Goal: Navigation & Orientation: Find specific page/section

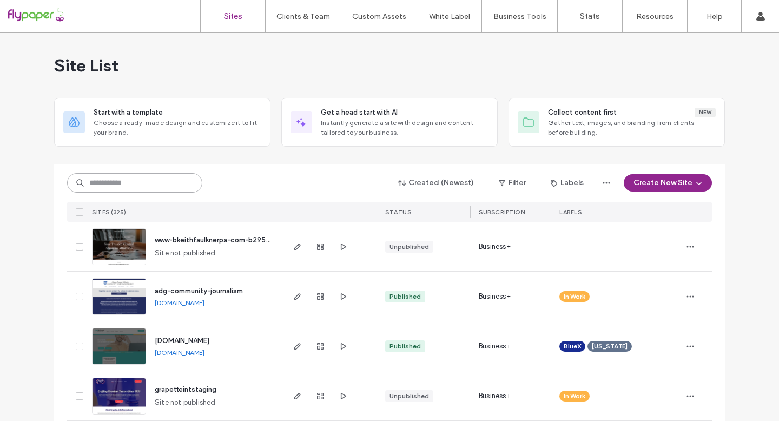
click at [152, 186] on input at bounding box center [134, 182] width 135 height 19
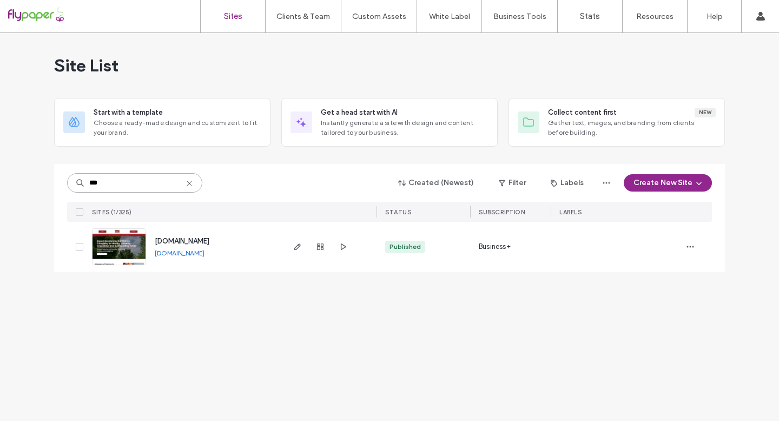
type input "***"
click at [207, 244] on span "[DOMAIN_NAME]" at bounding box center [182, 241] width 55 height 8
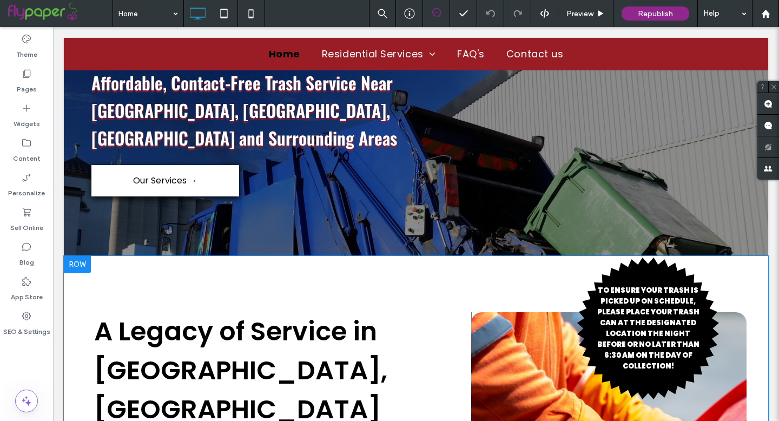
scroll to position [281, 0]
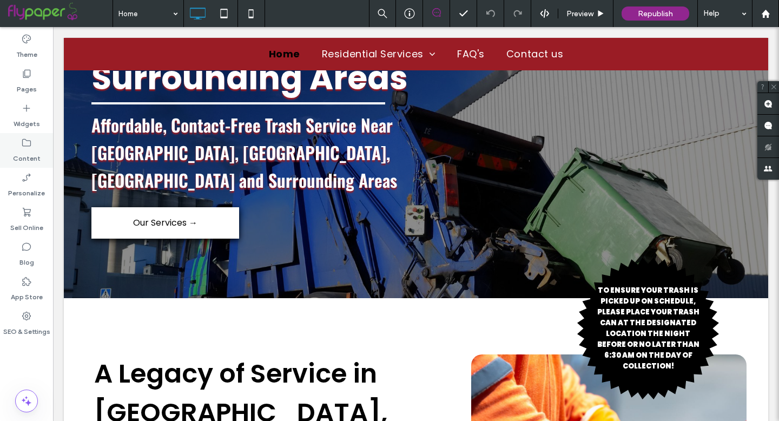
click at [29, 159] on label "Content" at bounding box center [27, 155] width 28 height 15
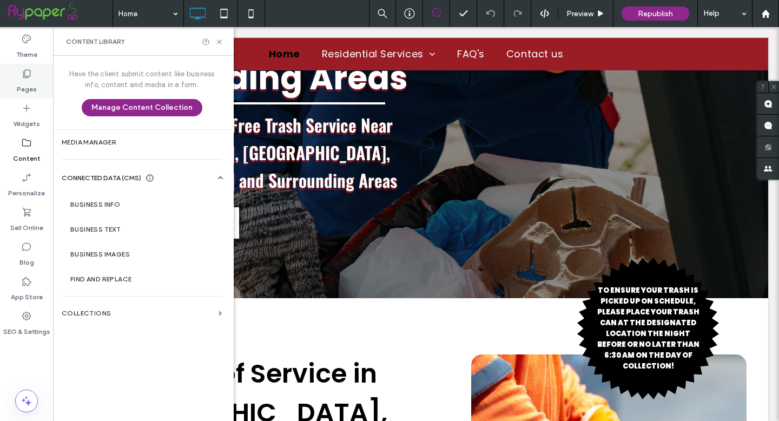
click at [22, 75] on icon at bounding box center [26, 73] width 11 height 11
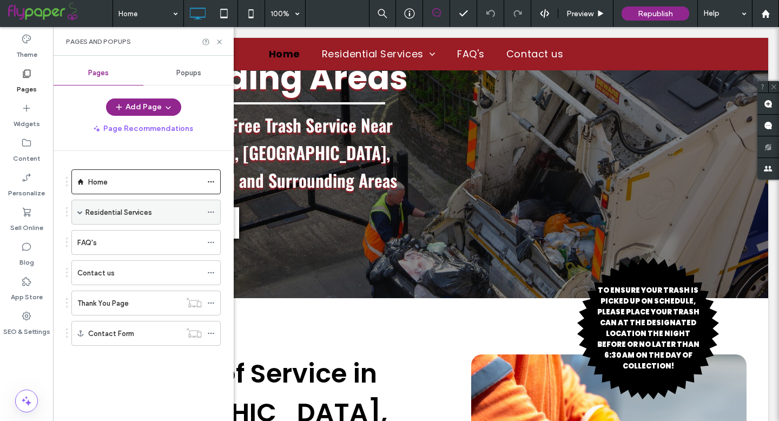
click at [149, 211] on label "Residential Services" at bounding box center [119, 212] width 67 height 19
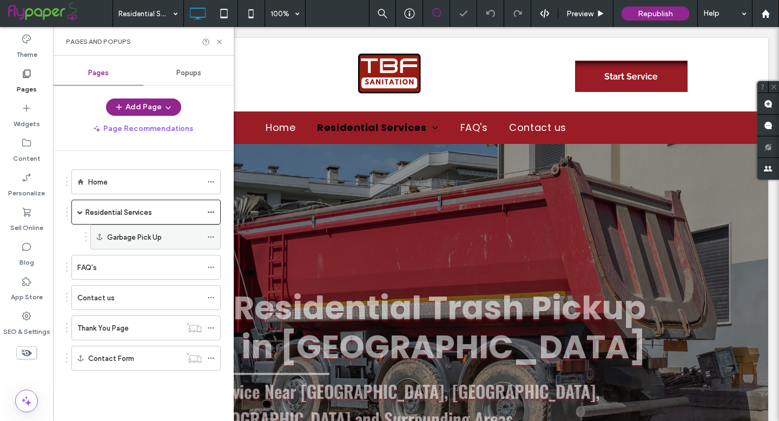
click at [158, 234] on label "Garbage Pick Up" at bounding box center [134, 237] width 55 height 19
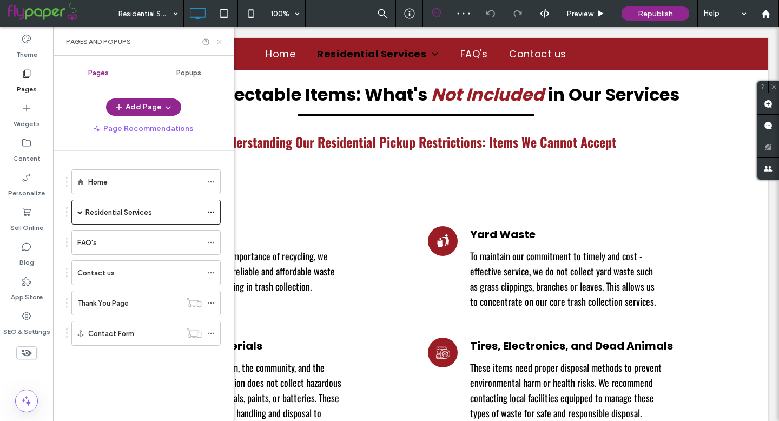
click at [220, 42] on icon at bounding box center [219, 42] width 8 height 8
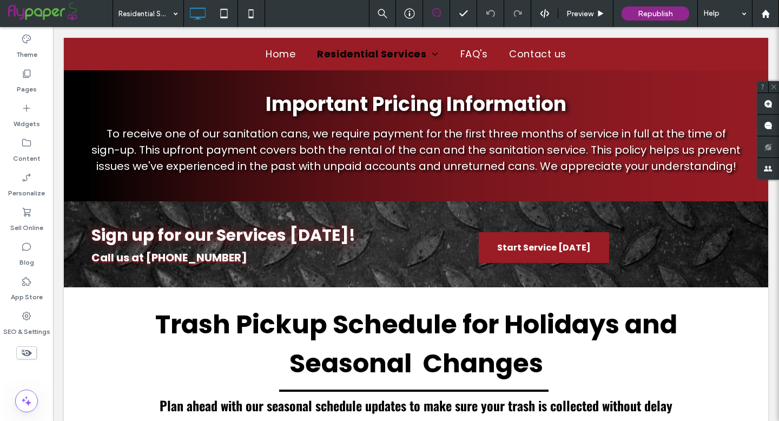
scroll to position [1046, 0]
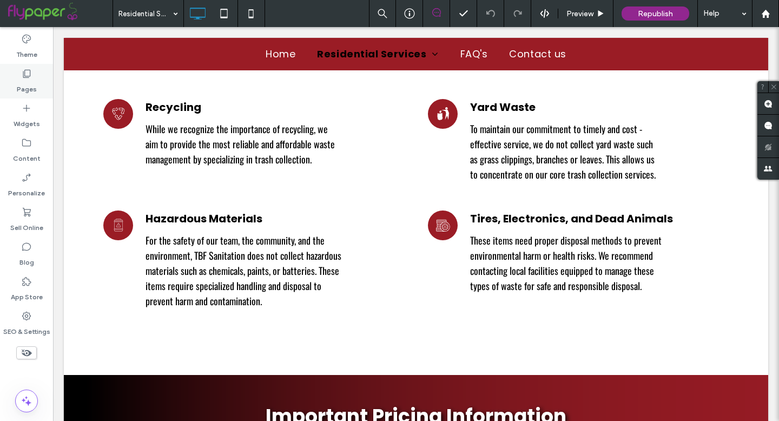
click at [28, 83] on label "Pages" at bounding box center [27, 86] width 20 height 15
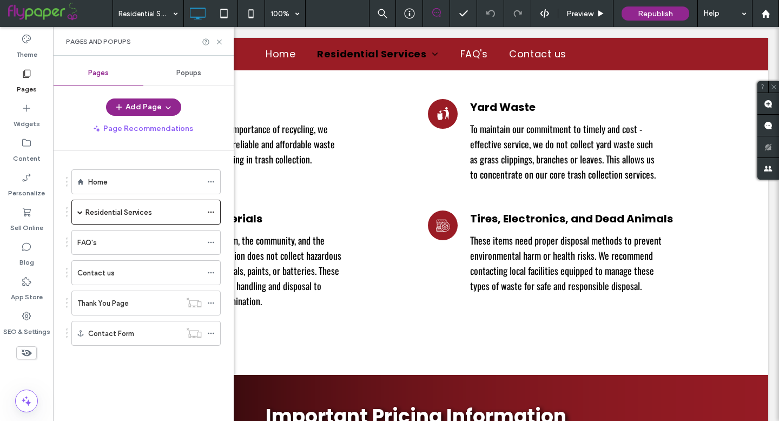
click at [93, 209] on label "Residential Services" at bounding box center [119, 212] width 67 height 19
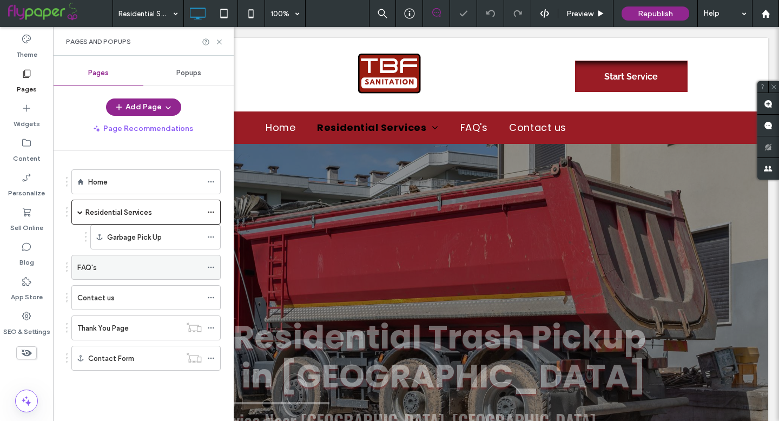
scroll to position [0, 0]
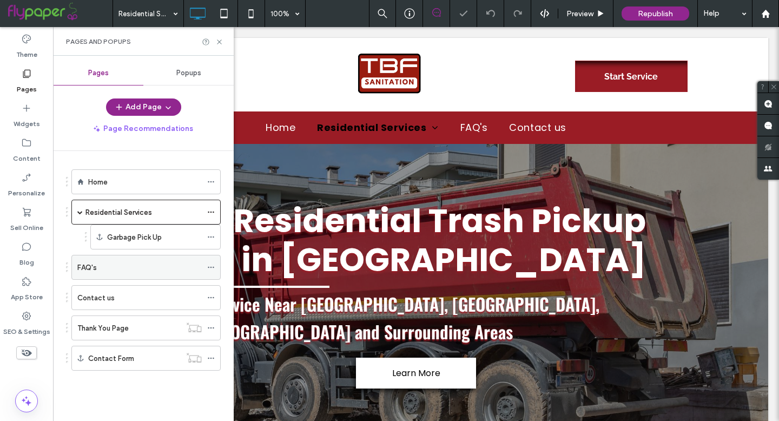
click at [161, 272] on div "FAQ's" at bounding box center [139, 267] width 124 height 11
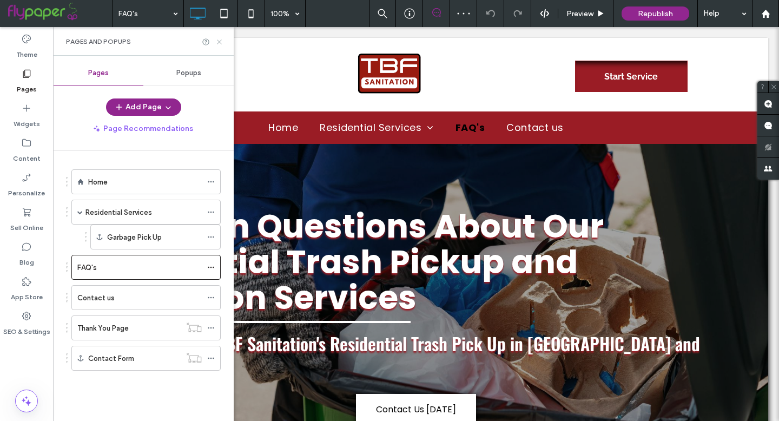
drag, startPoint x: 220, startPoint y: 42, endPoint x: 167, endPoint y: 16, distance: 59.3
click at [220, 42] on use at bounding box center [219, 42] width 4 height 4
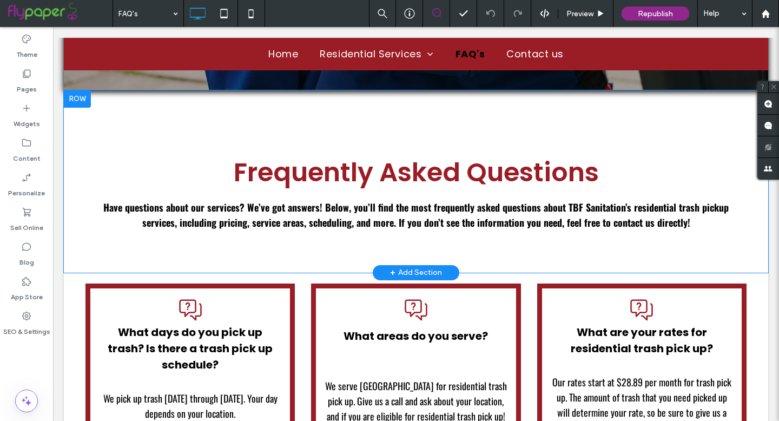
scroll to position [337, 0]
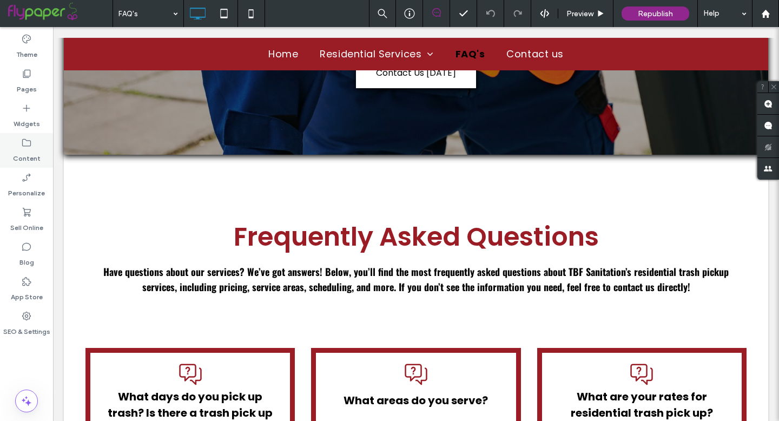
click at [30, 149] on label "Content" at bounding box center [27, 155] width 28 height 15
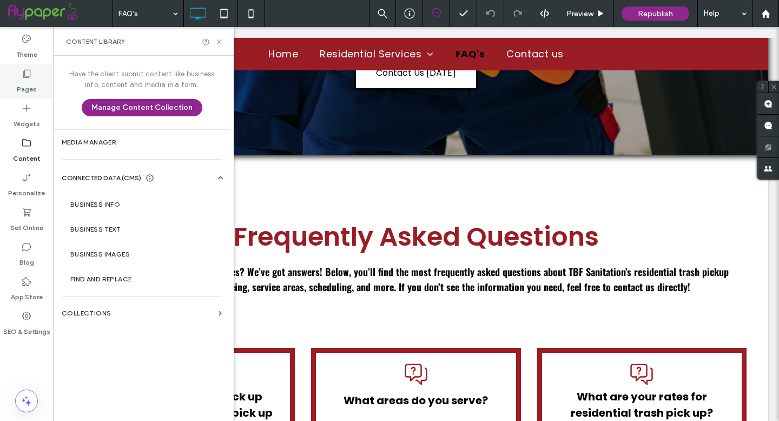
click at [25, 78] on icon at bounding box center [26, 73] width 11 height 11
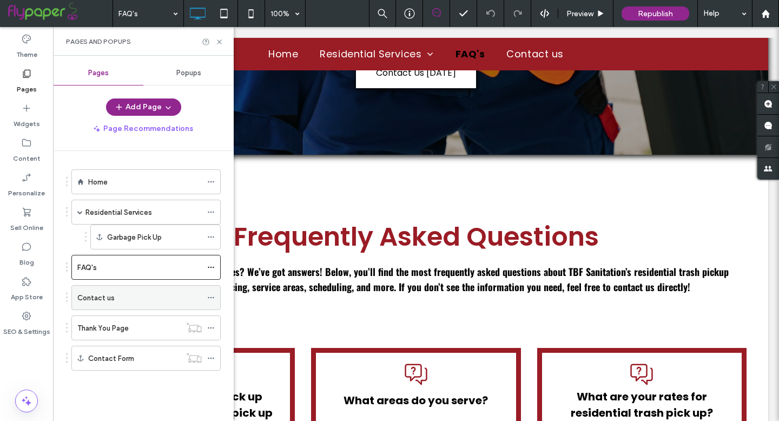
click at [125, 296] on div "Contact us" at bounding box center [139, 297] width 124 height 11
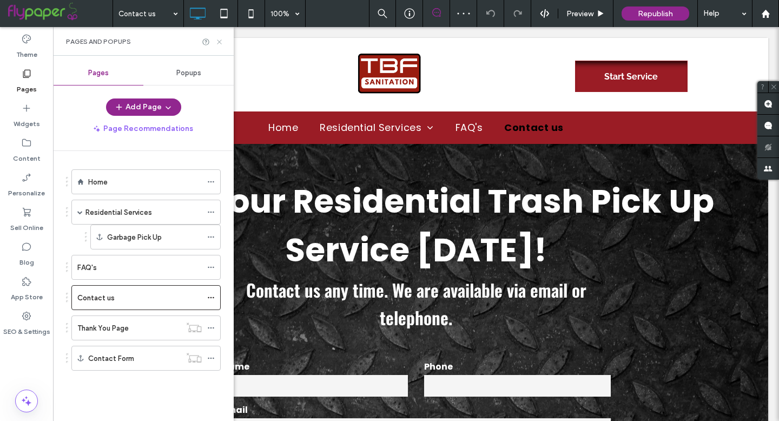
click at [220, 43] on icon at bounding box center [219, 42] width 8 height 8
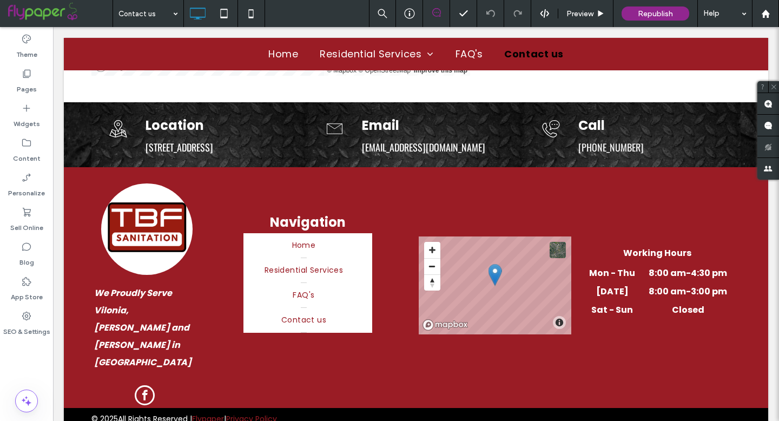
scroll to position [752, 0]
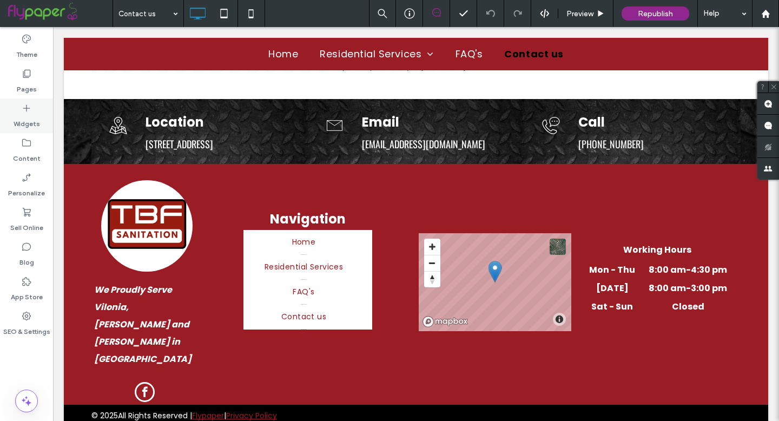
click at [27, 114] on label "Widgets" at bounding box center [27, 121] width 27 height 15
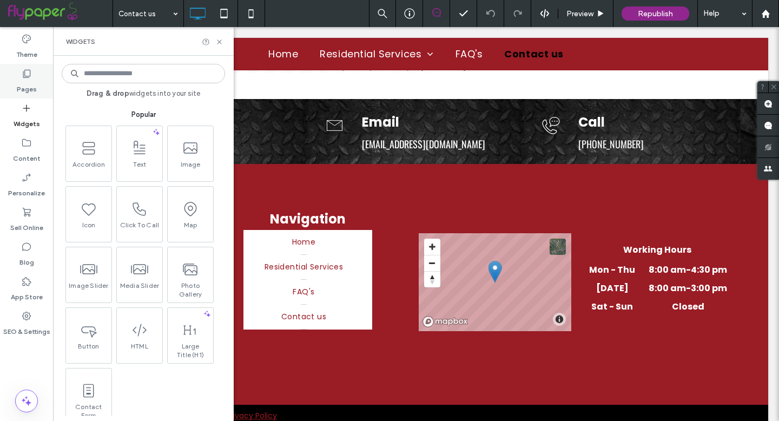
click at [26, 85] on label "Pages" at bounding box center [27, 86] width 20 height 15
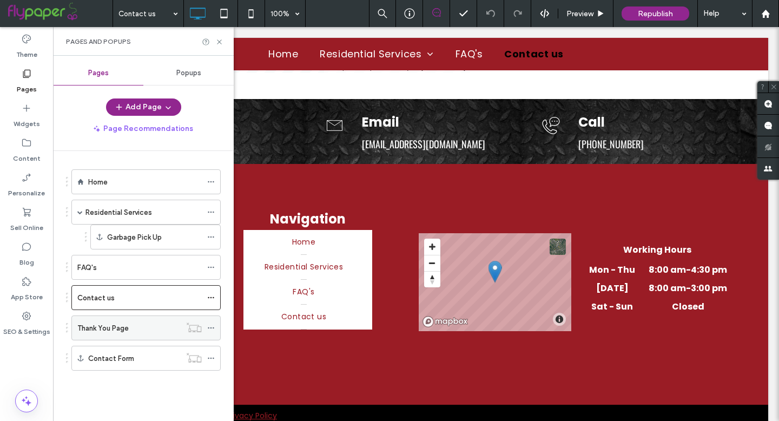
click at [135, 324] on div "Thank You Page" at bounding box center [128, 328] width 103 height 11
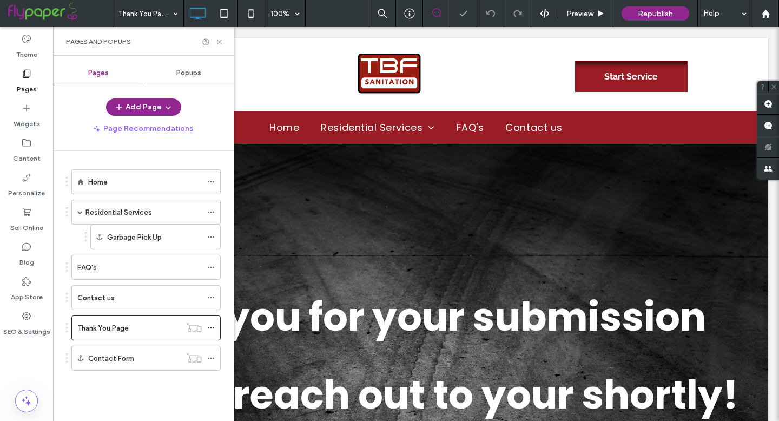
click at [257, 265] on div "Thank you for your submission we will reach out to your shortly! Click To Paste" at bounding box center [416, 346] width 650 height 188
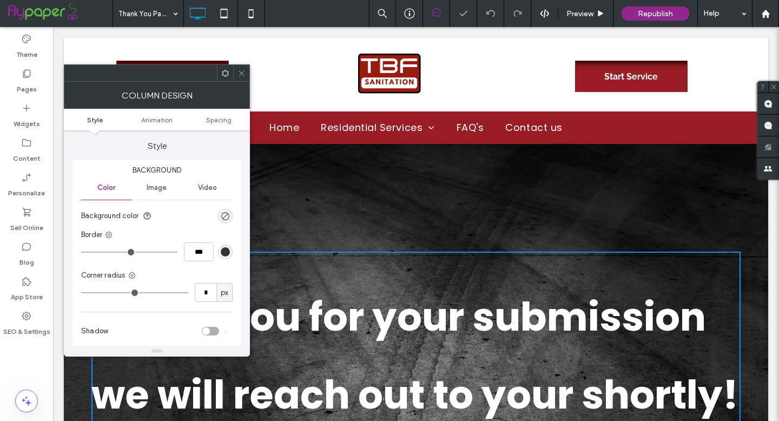
click at [242, 76] on icon at bounding box center [242, 73] width 8 height 8
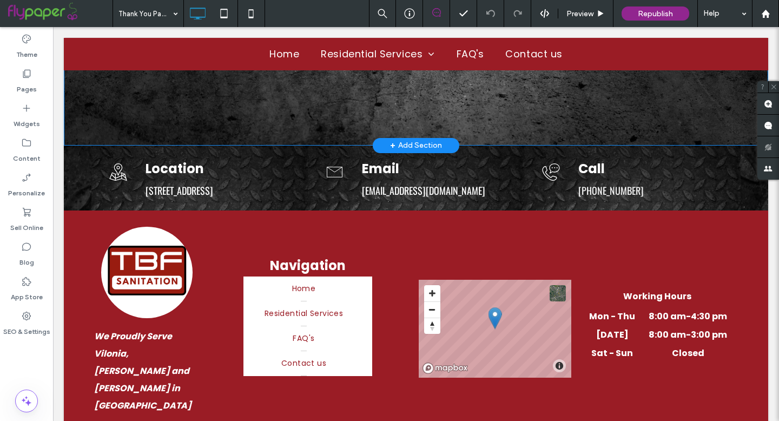
scroll to position [448, 0]
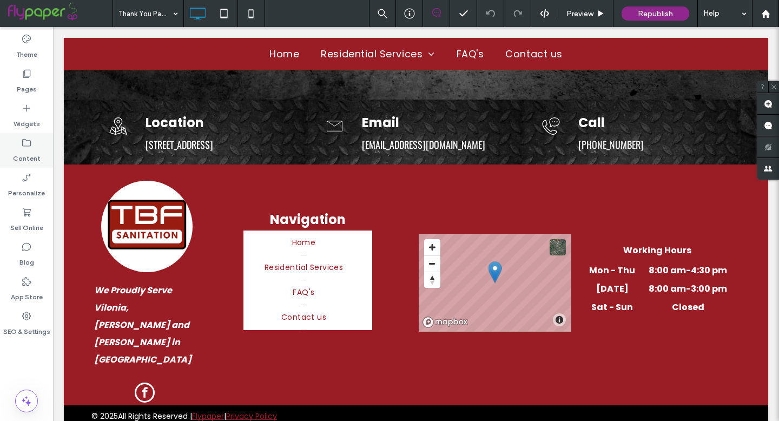
click at [25, 149] on label "Content" at bounding box center [27, 155] width 28 height 15
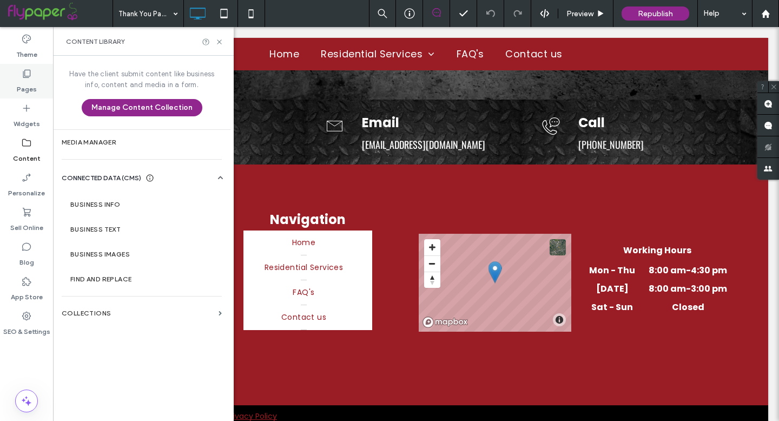
click at [26, 87] on label "Pages" at bounding box center [27, 86] width 20 height 15
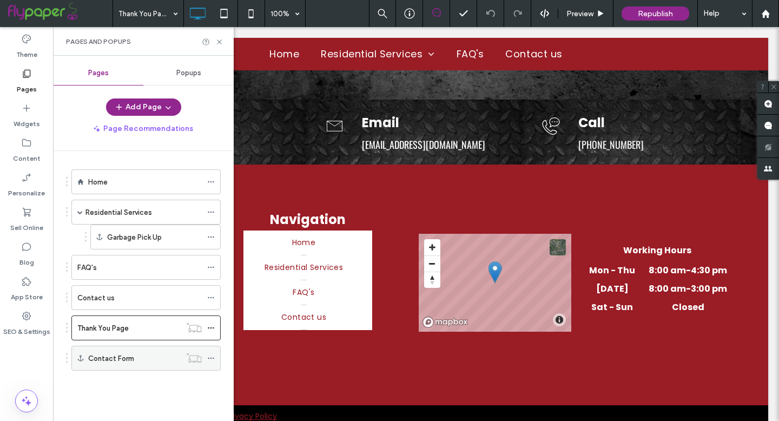
click at [112, 355] on label "Contact Form" at bounding box center [111, 358] width 46 height 19
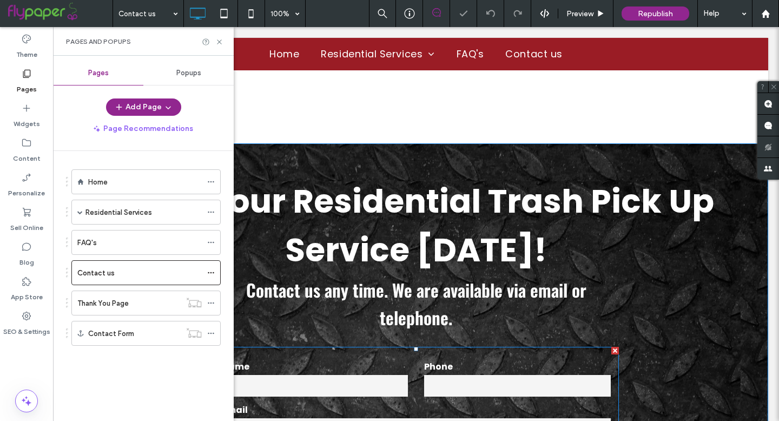
scroll to position [277, 0]
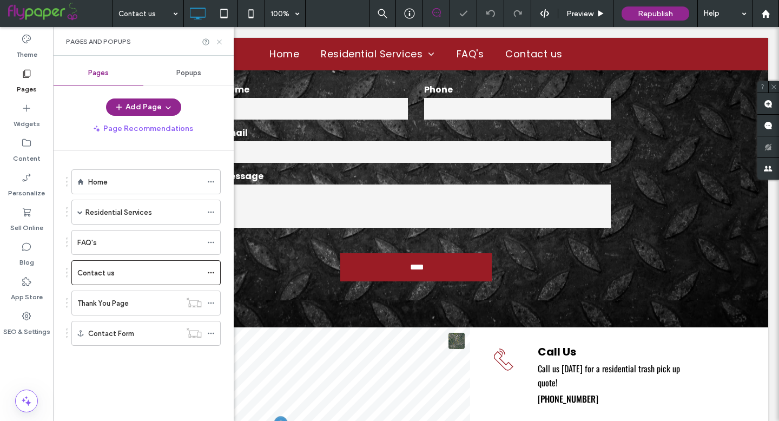
click at [220, 41] on use at bounding box center [219, 42] width 4 height 4
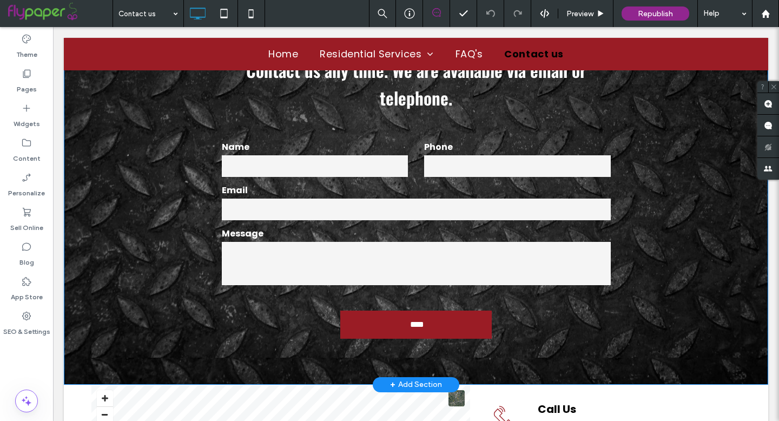
scroll to position [91, 0]
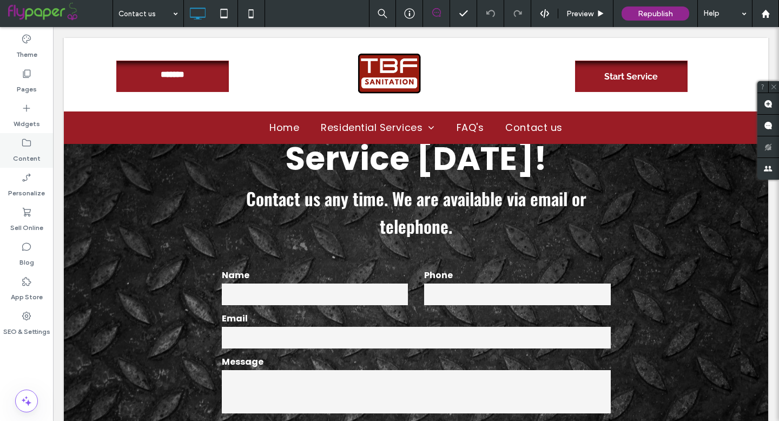
click at [25, 152] on label "Content" at bounding box center [27, 155] width 28 height 15
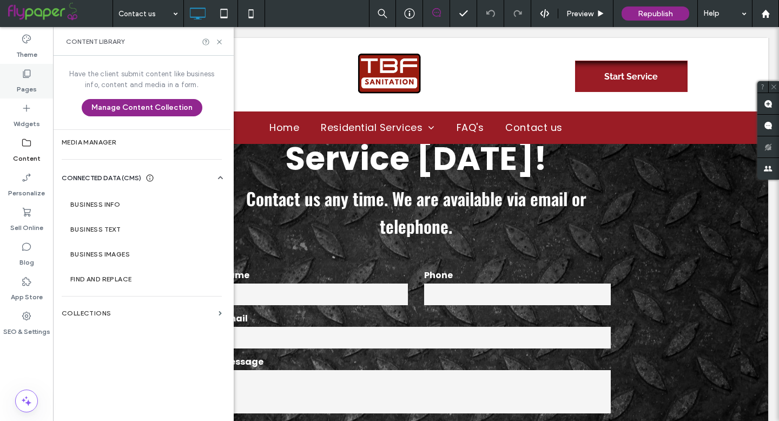
click at [28, 95] on div "Pages" at bounding box center [26, 81] width 53 height 35
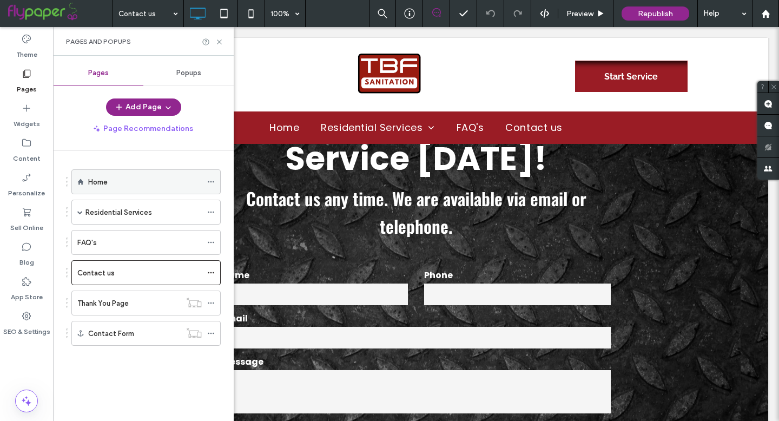
click at [118, 185] on div "Home" at bounding box center [145, 181] width 114 height 11
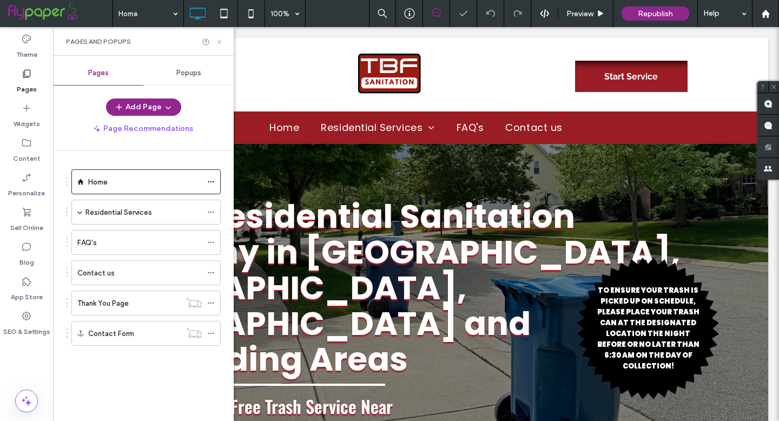
click at [218, 43] on use at bounding box center [219, 42] width 4 height 4
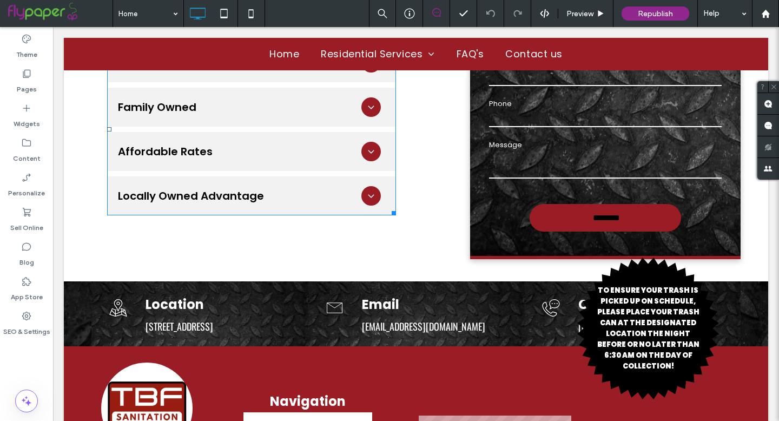
scroll to position [1846, 0]
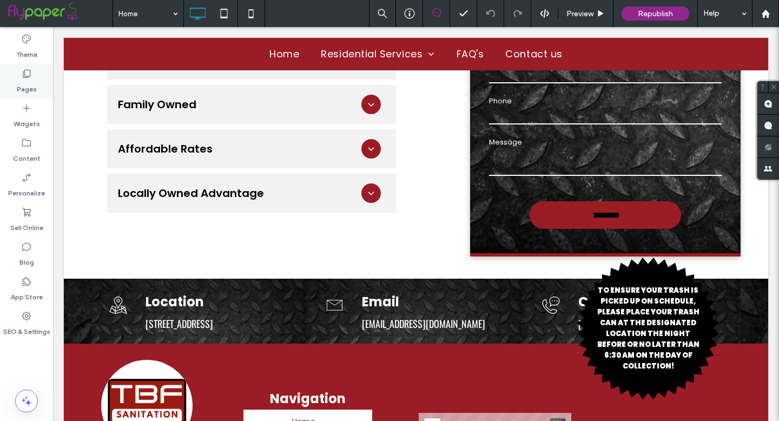
click at [30, 84] on label "Pages" at bounding box center [27, 86] width 20 height 15
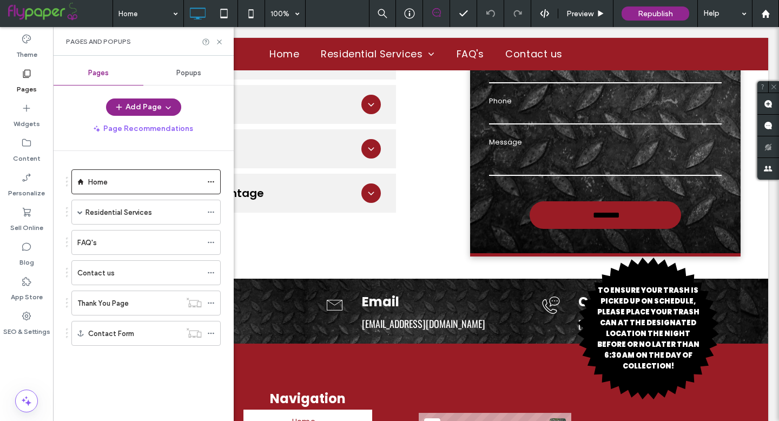
click at [95, 208] on label "Residential Services" at bounding box center [119, 212] width 67 height 19
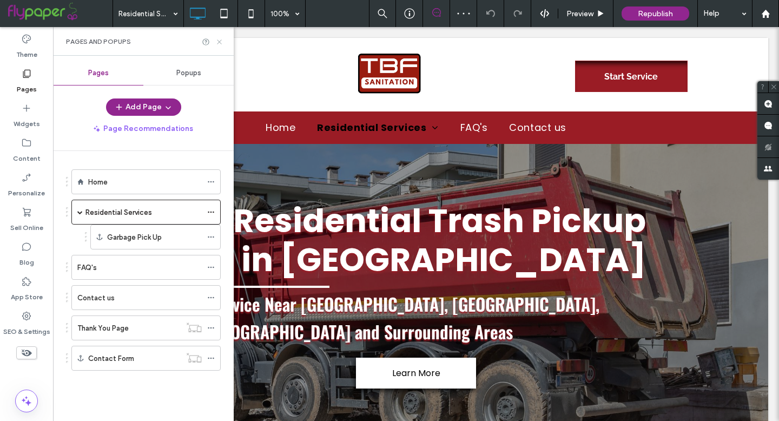
click at [217, 42] on icon at bounding box center [219, 42] width 8 height 8
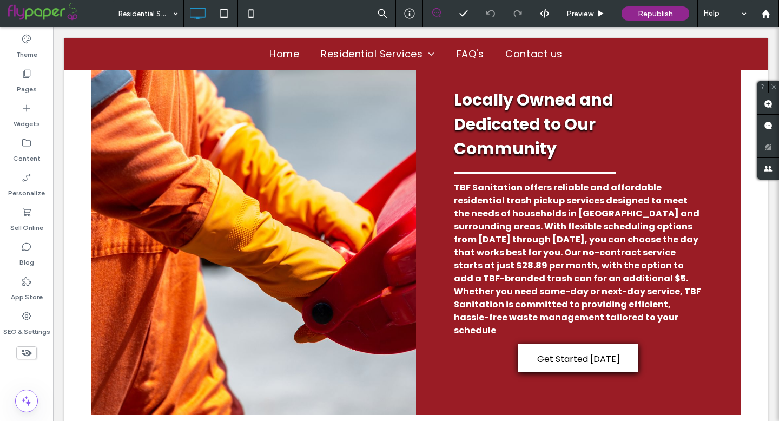
scroll to position [385, 0]
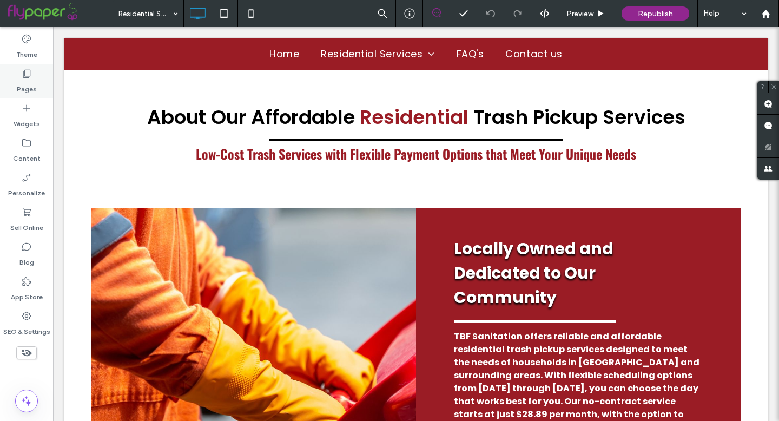
click at [24, 80] on label "Pages" at bounding box center [27, 86] width 20 height 15
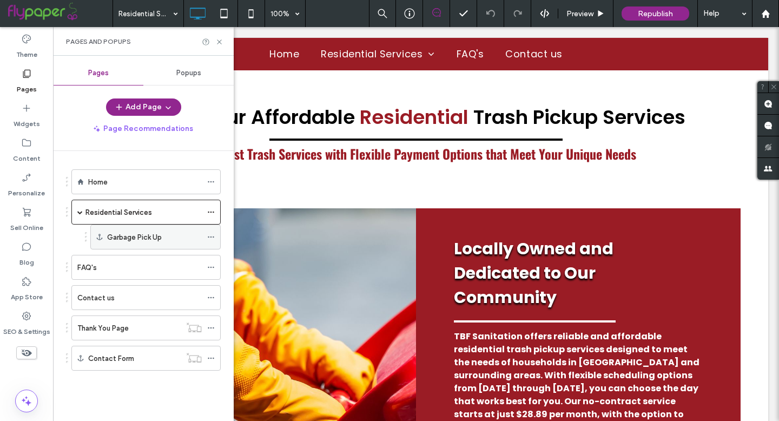
click at [123, 240] on label "Garbage Pick Up" at bounding box center [134, 237] width 55 height 19
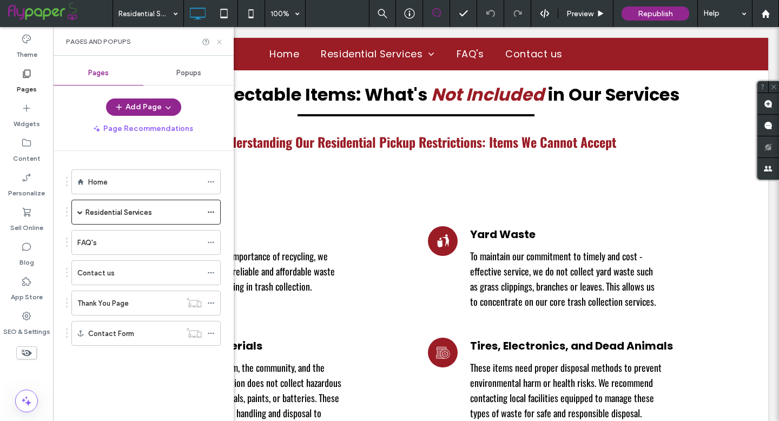
click at [220, 42] on icon at bounding box center [219, 42] width 8 height 8
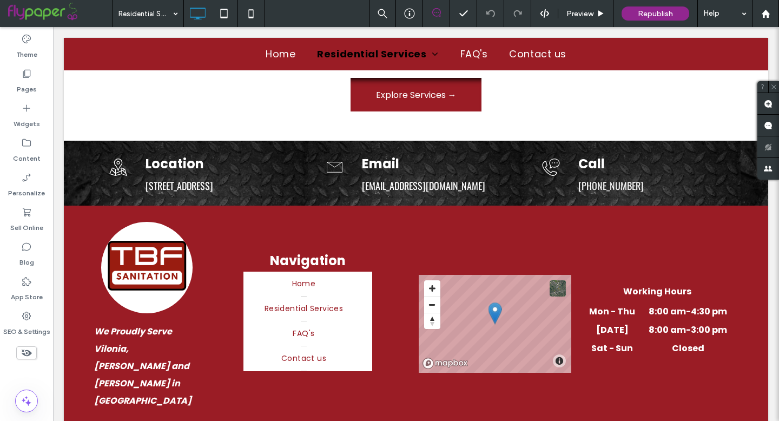
scroll to position [1934, 0]
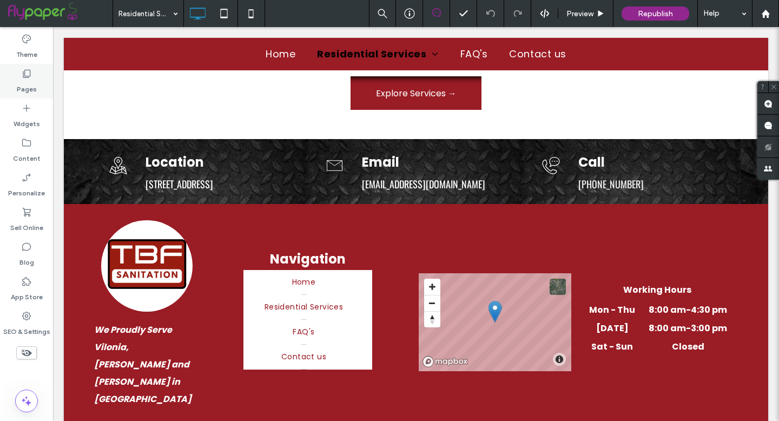
click at [28, 77] on use at bounding box center [27, 74] width 8 height 8
